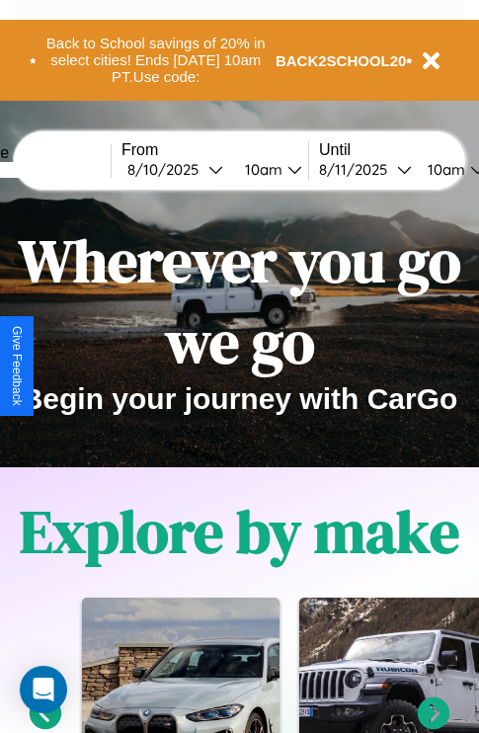
scroll to position [2395, 0]
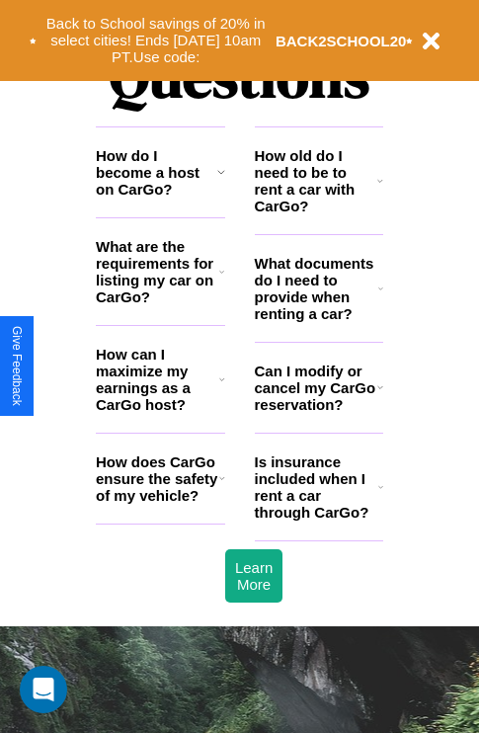
click at [160, 198] on h3 "How do I become a host on CarGo?" at bounding box center [157, 172] width 122 height 50
click at [318, 413] on h3 "Can I modify or cancel my CarGo reservation?" at bounding box center [316, 388] width 123 height 50
click at [160, 198] on h3 "How do I become a host on CarGo?" at bounding box center [157, 172] width 122 height 50
click at [160, 411] on h3 "How can I maximize my earnings as a CarGo host?" at bounding box center [158, 379] width 124 height 67
click at [318, 413] on h3 "Can I modify or cancel my CarGo reservation?" at bounding box center [316, 388] width 123 height 50
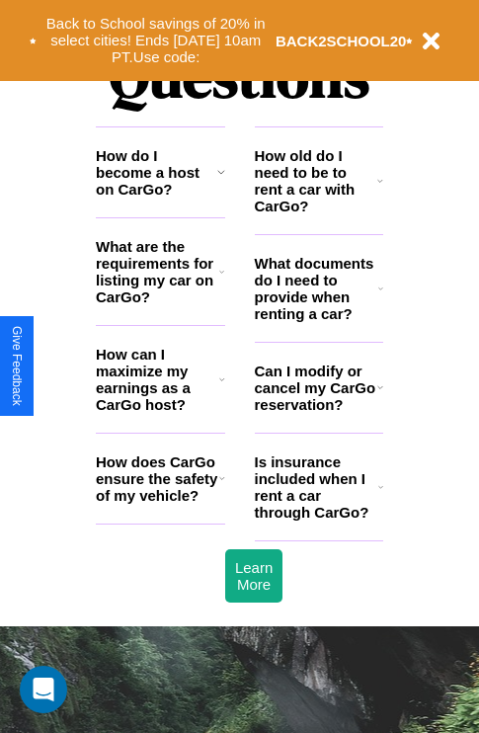
click at [160, 411] on h3 "How can I maximize my earnings as a CarGo host?" at bounding box center [158, 379] width 124 height 67
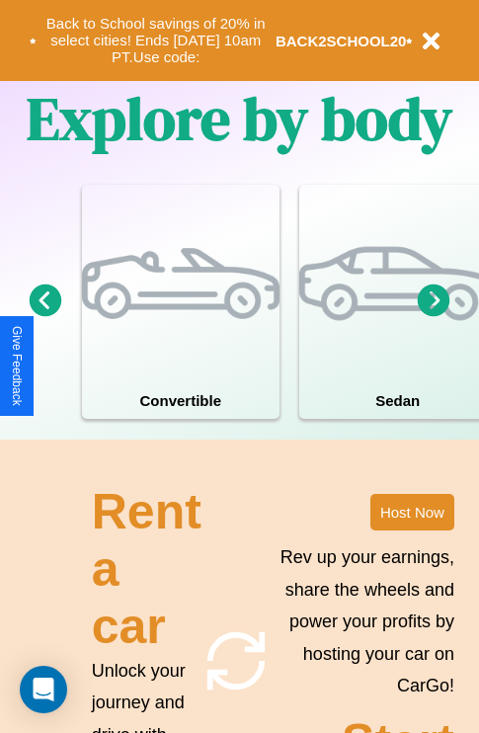
scroll to position [1270, 0]
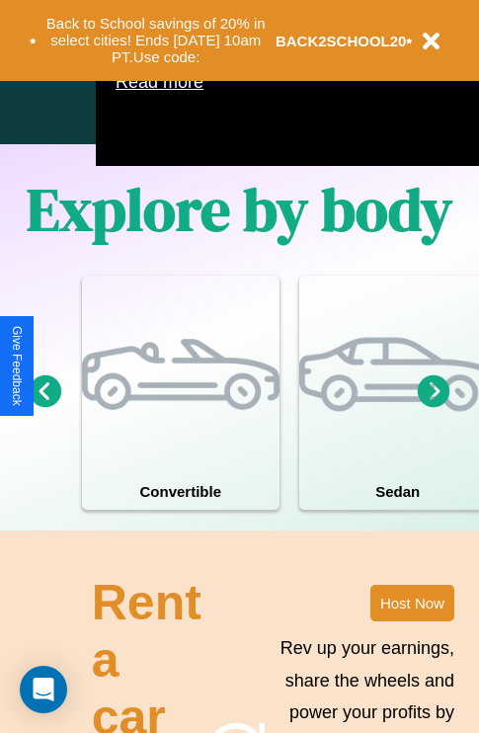
click at [434, 407] on icon at bounding box center [434, 391] width 33 height 33
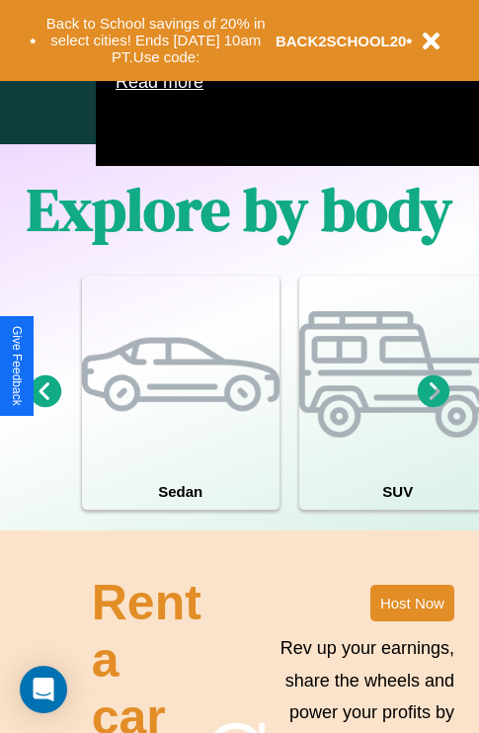
click at [434, 407] on icon at bounding box center [434, 391] width 33 height 33
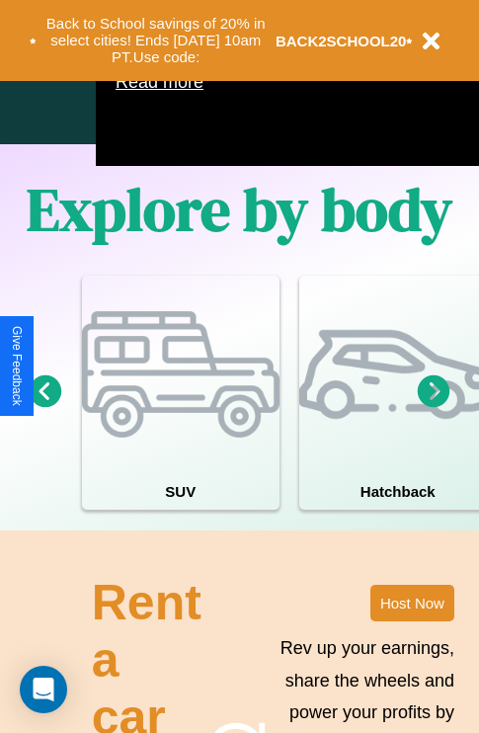
click at [434, 407] on icon at bounding box center [434, 391] width 33 height 33
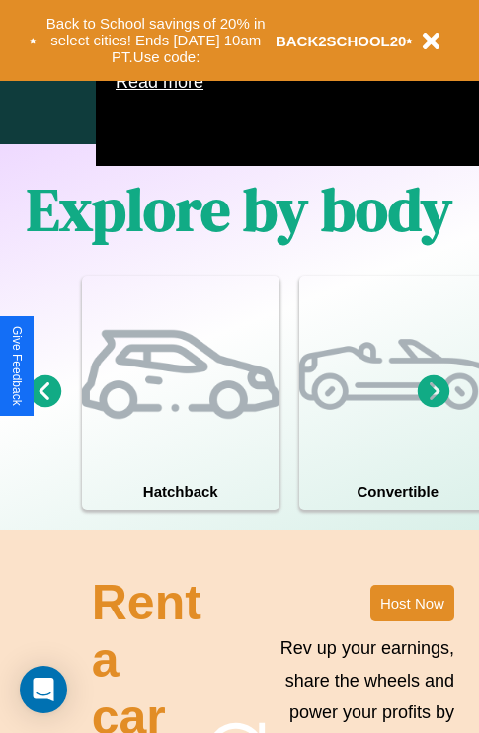
click at [434, 407] on icon at bounding box center [434, 391] width 33 height 33
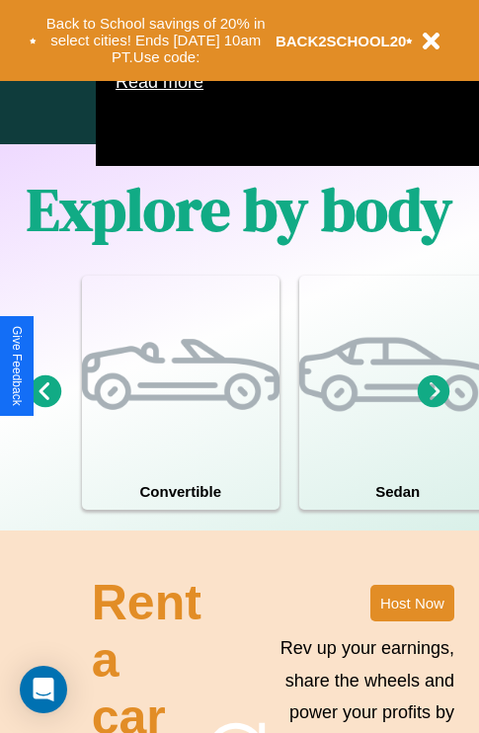
click at [434, 407] on icon at bounding box center [434, 391] width 33 height 33
